Goal: Check status: Check status

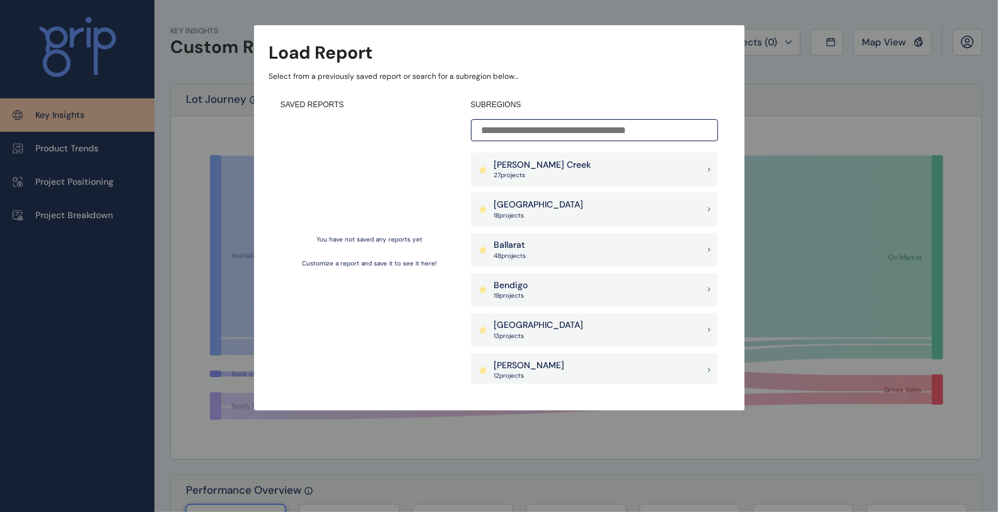
click at [566, 129] on input at bounding box center [594, 130] width 247 height 22
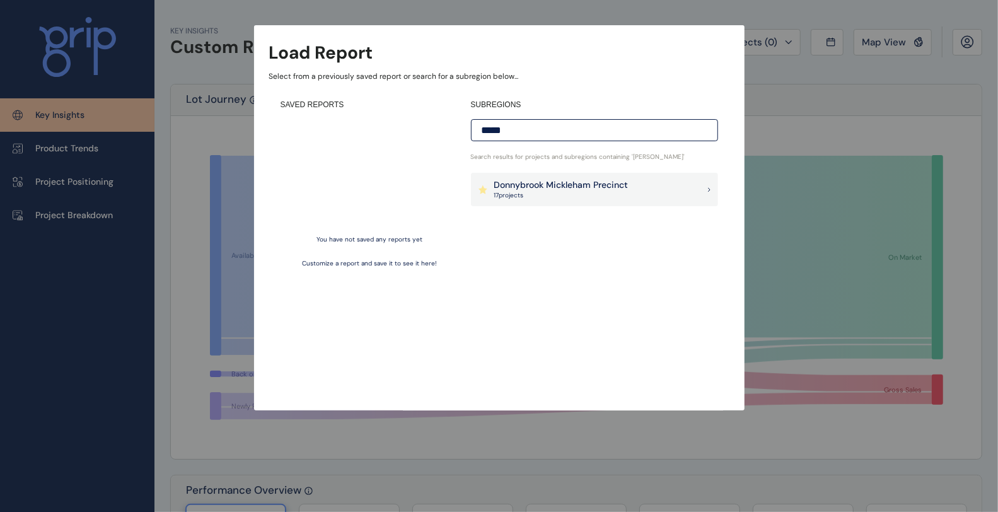
type input "*****"
click at [548, 193] on p "17 project s" at bounding box center [561, 195] width 134 height 9
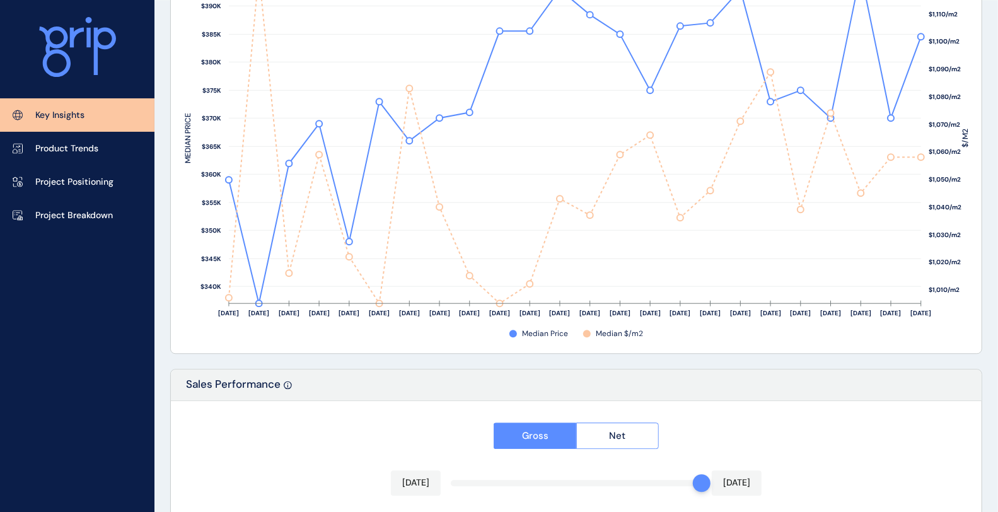
scroll to position [1794, 0]
click at [669, 340] on div "Median Average Month Quarter $/m2 Size Traditional Small $1,010/m2 $1,020/m2 $1…" at bounding box center [576, 118] width 811 height 468
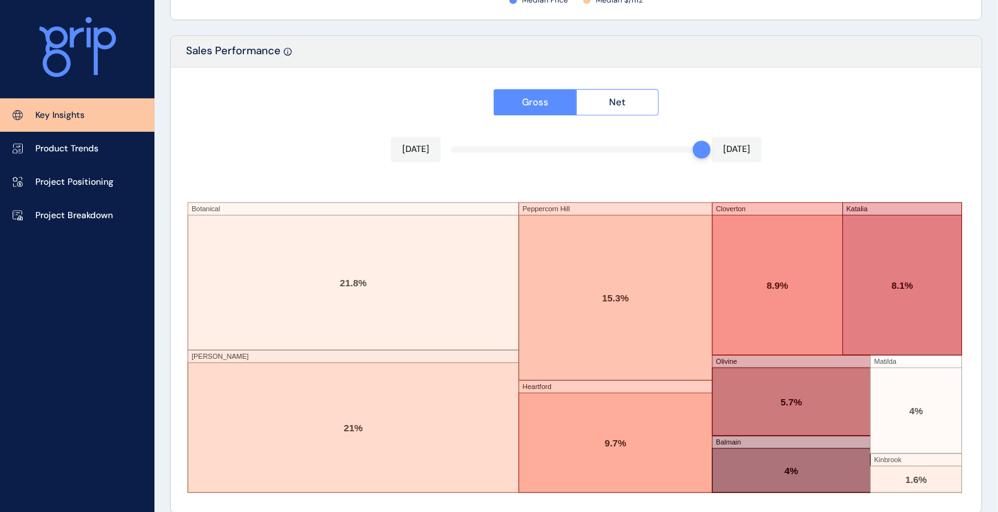
scroll to position [2127, 0]
